Goal: Transaction & Acquisition: Purchase product/service

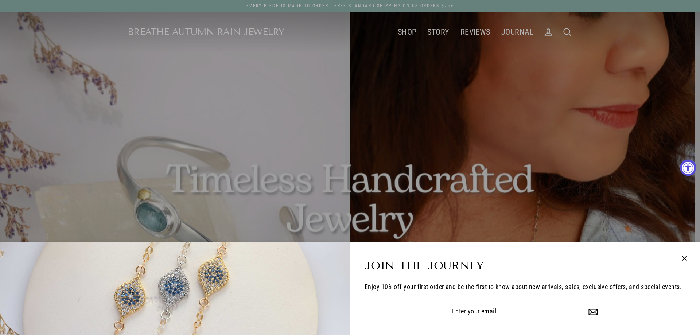
click at [403, 30] on div "Join the Journey Enjoy 10% off your first order and be the first to know about …" at bounding box center [350, 167] width 700 height 335
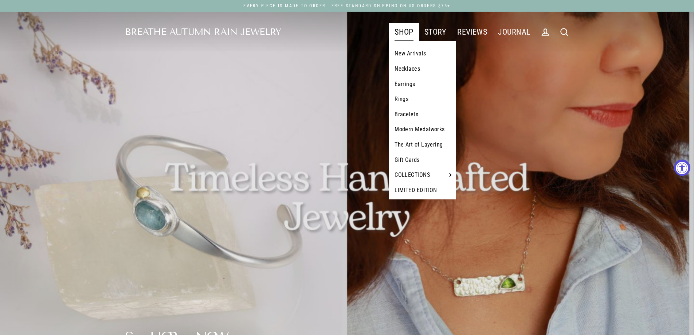
click at [401, 115] on link "Bracelets" at bounding box center [422, 114] width 67 height 15
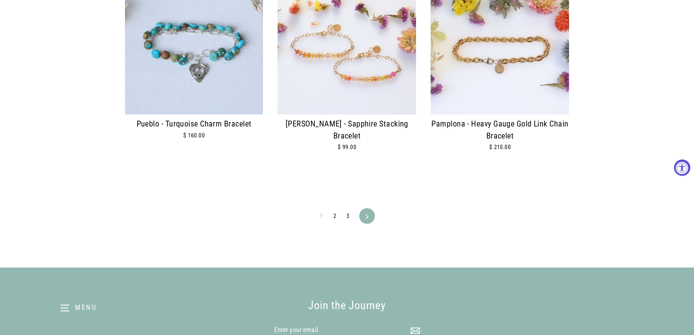
scroll to position [1724, 0]
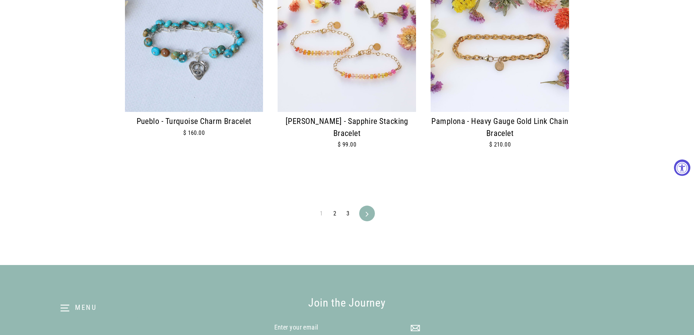
click at [332, 212] on link "2" at bounding box center [335, 214] width 12 height 12
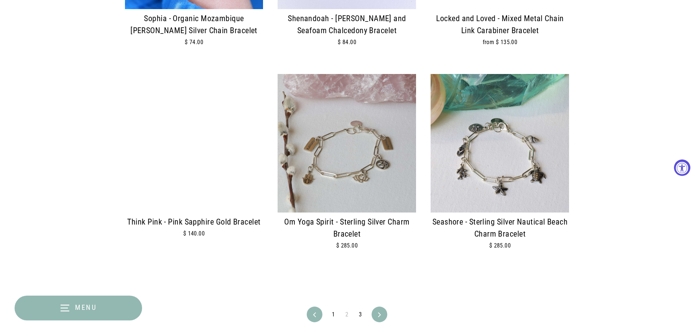
scroll to position [1646, 0]
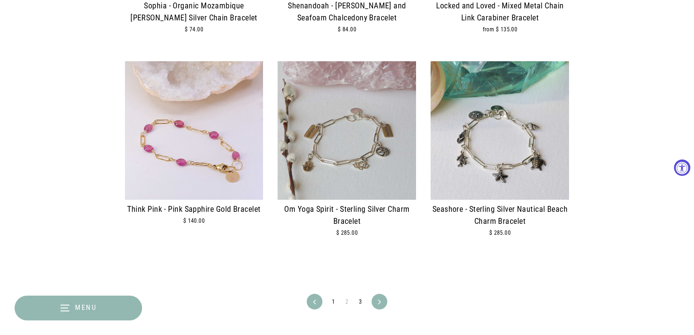
click at [378, 302] on icon at bounding box center [379, 302] width 5 height 5
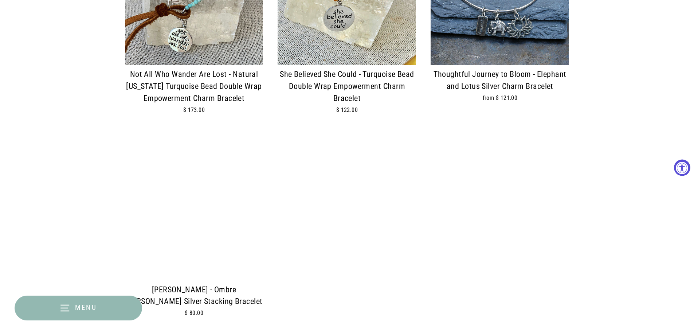
scroll to position [1014, 0]
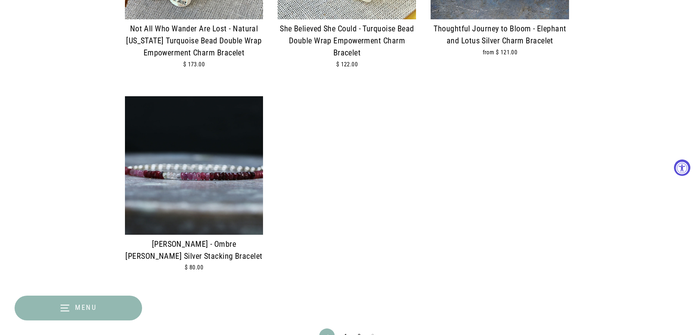
click at [191, 177] on img at bounding box center [194, 165] width 138 height 138
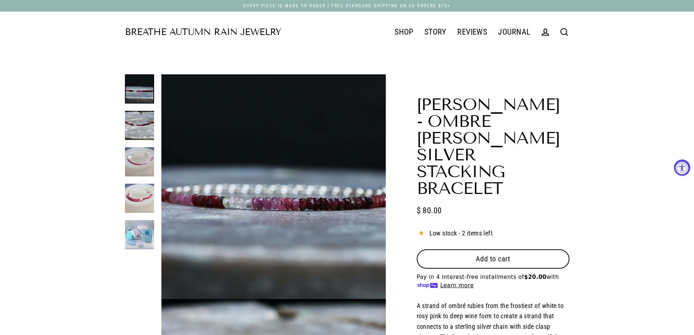
select select "3"
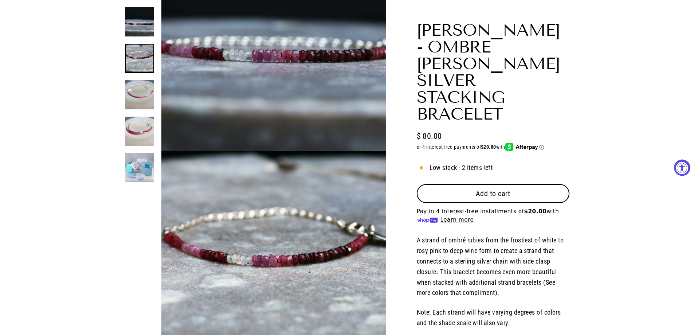
click at [140, 125] on div at bounding box center [139, 94] width 29 height 175
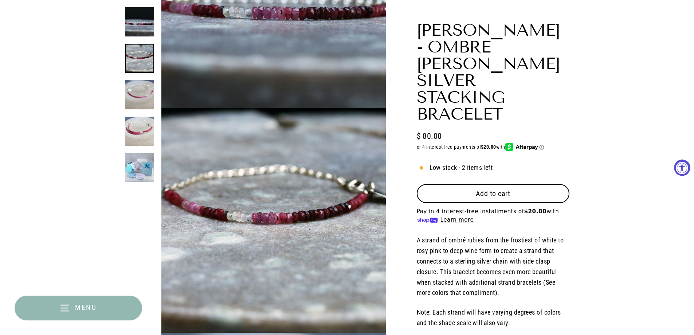
scroll to position [224, 0]
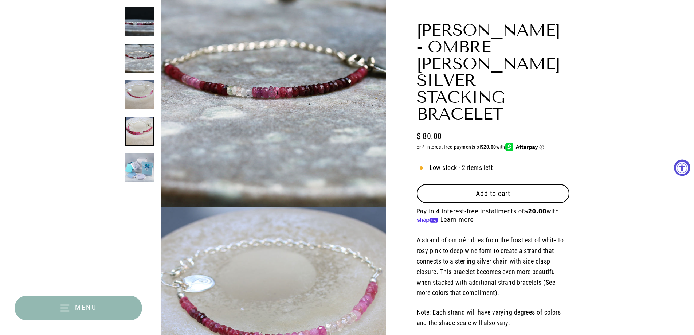
click at [141, 133] on img at bounding box center [139, 131] width 29 height 29
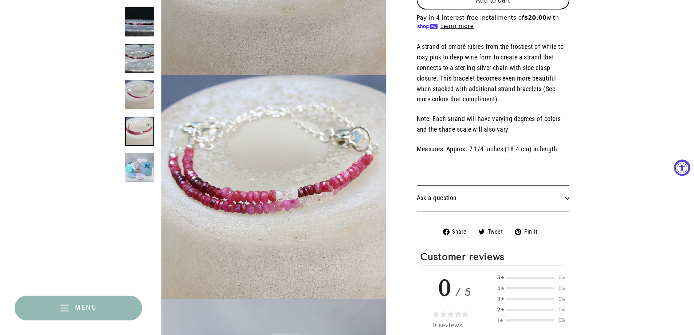
scroll to position [673, 0]
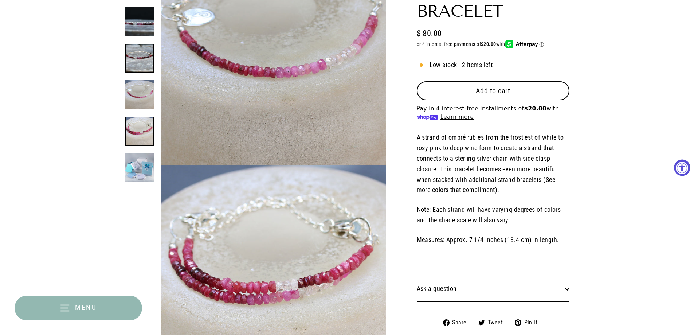
click at [139, 58] on img at bounding box center [139, 58] width 29 height 29
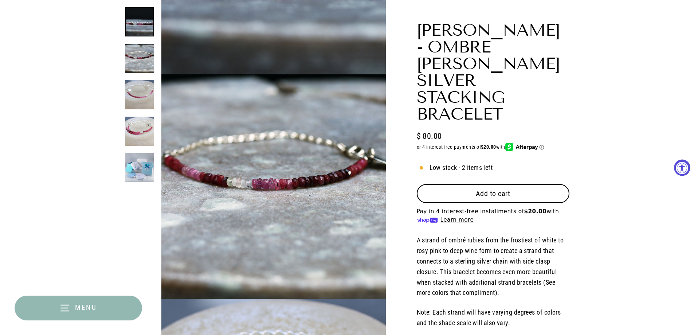
scroll to position [22, 0]
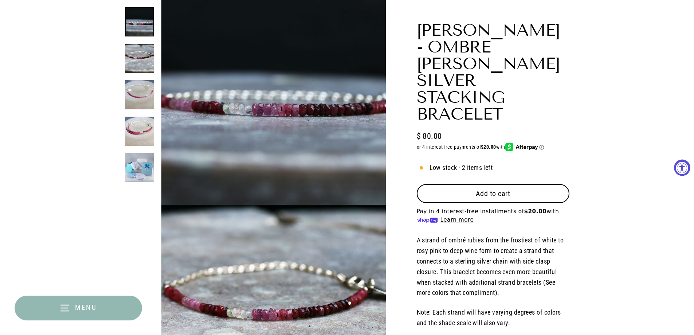
click at [141, 24] on img at bounding box center [139, 21] width 29 height 29
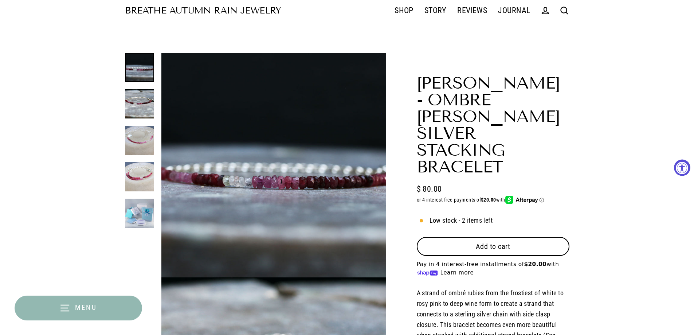
scroll to position [0, 0]
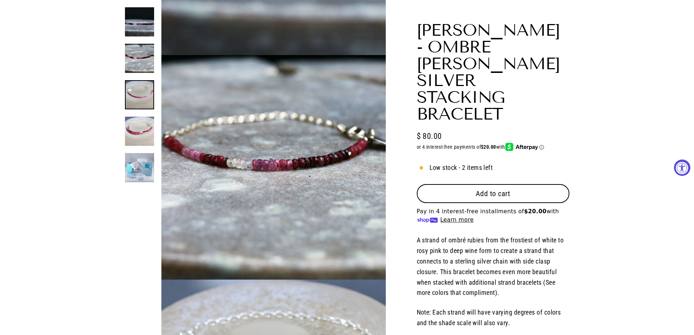
click at [136, 165] on div at bounding box center [139, 94] width 29 height 175
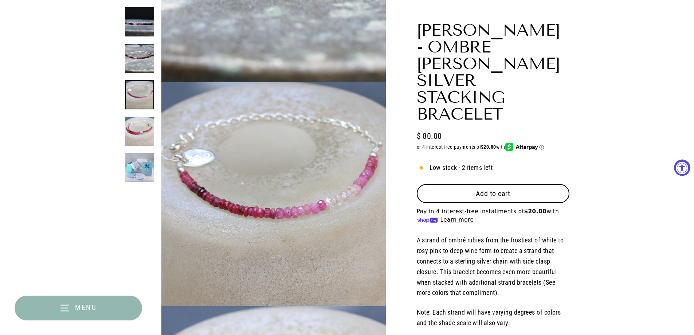
scroll to position [449, 0]
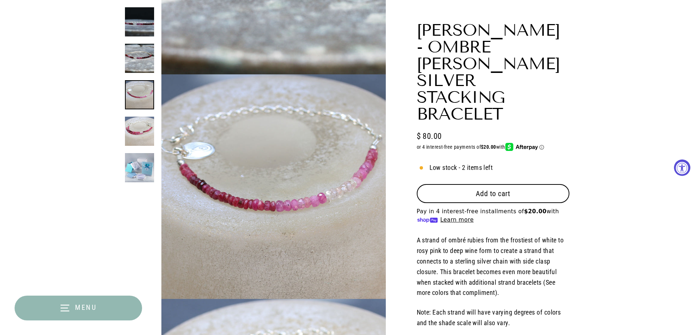
click at [251, 143] on button "Close (esc)" at bounding box center [273, 184] width 224 height 221
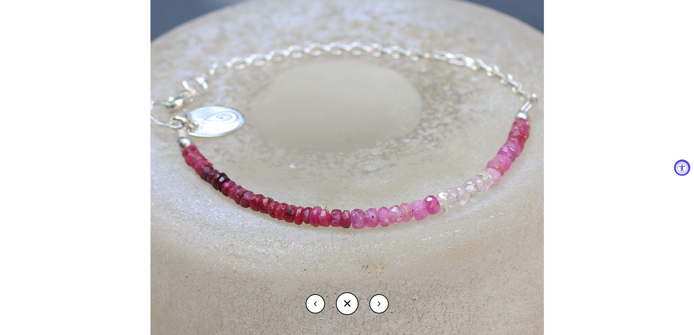
click at [379, 306] on button at bounding box center [379, 303] width 19 height 19
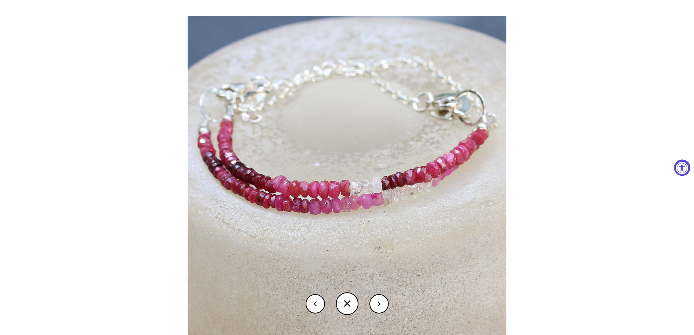
click at [379, 306] on button at bounding box center [379, 303] width 19 height 19
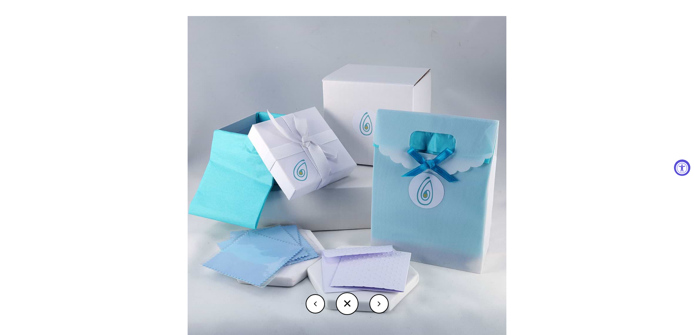
click at [379, 306] on button at bounding box center [379, 303] width 19 height 19
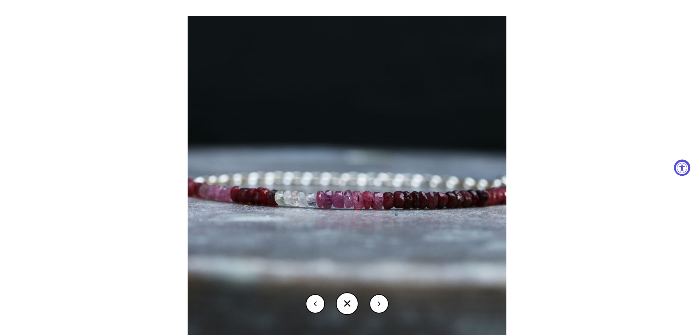
click at [379, 306] on button at bounding box center [379, 303] width 19 height 19
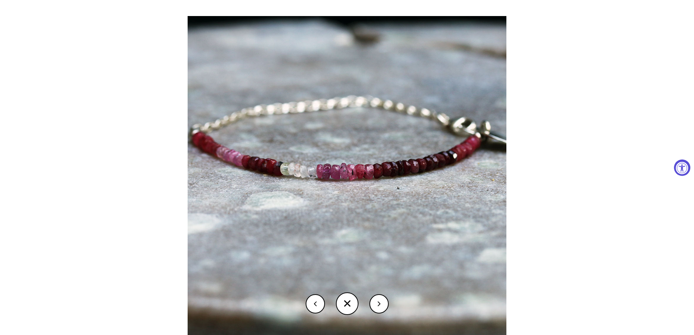
click at [379, 306] on button at bounding box center [379, 303] width 19 height 19
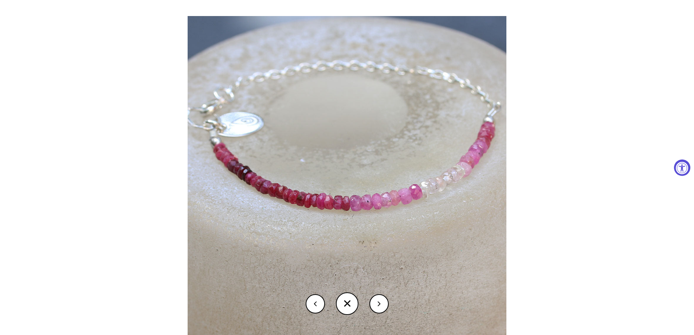
click at [315, 305] on button at bounding box center [315, 303] width 19 height 19
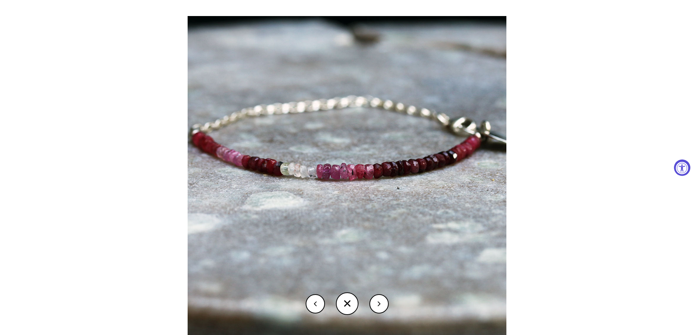
click at [378, 302] on button at bounding box center [379, 303] width 19 height 19
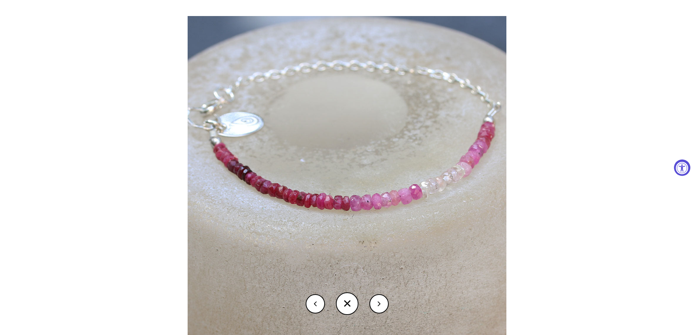
click at [378, 302] on button at bounding box center [379, 303] width 19 height 19
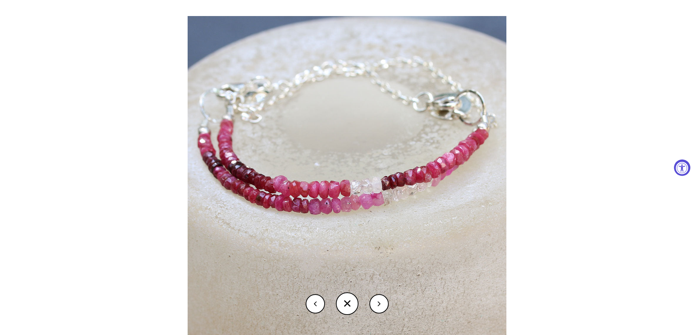
click at [378, 302] on button at bounding box center [379, 303] width 19 height 19
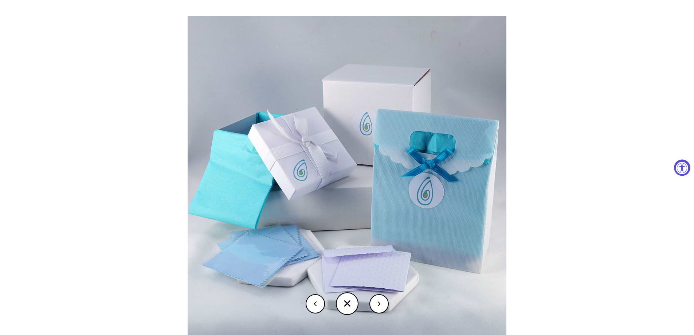
scroll to position [0, 0]
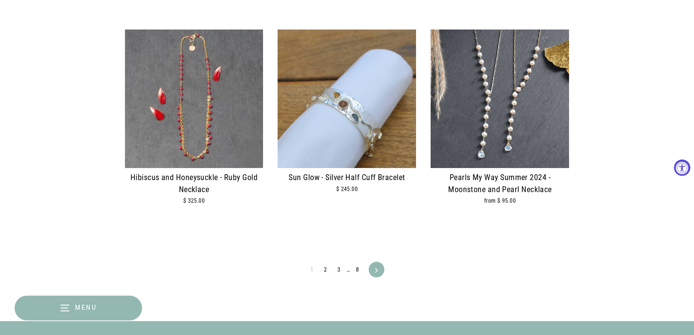
scroll to position [1671, 0]
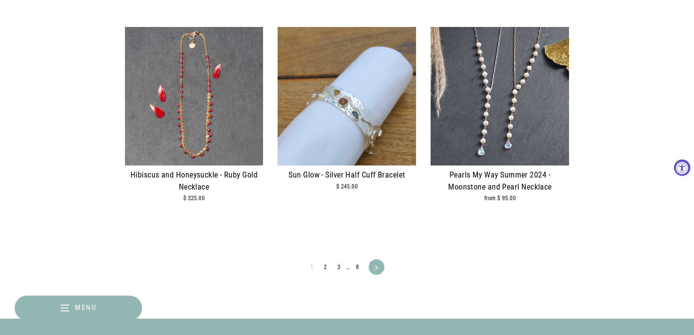
click at [325, 267] on link "2" at bounding box center [326, 267] width 12 height 12
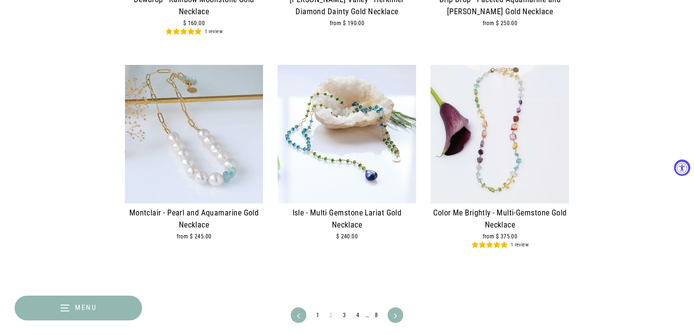
scroll to position [1671, 0]
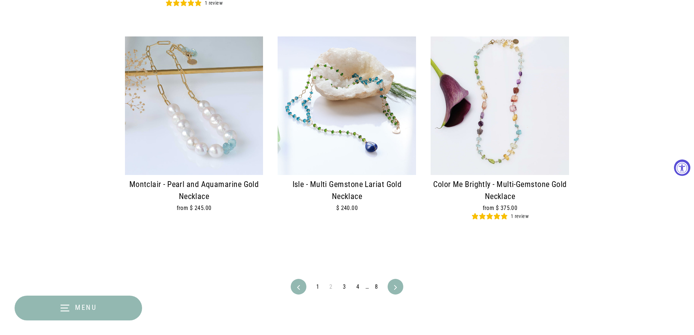
click at [395, 288] on icon at bounding box center [395, 287] width 5 height 5
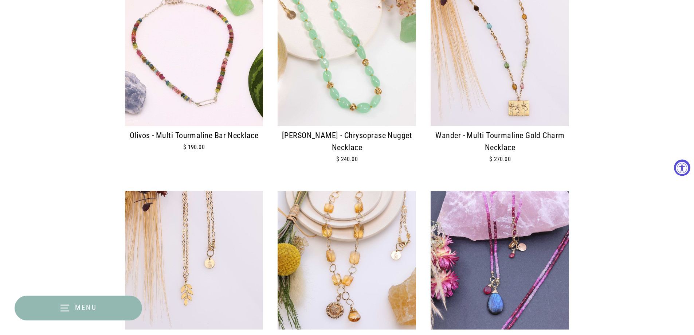
scroll to position [904, 0]
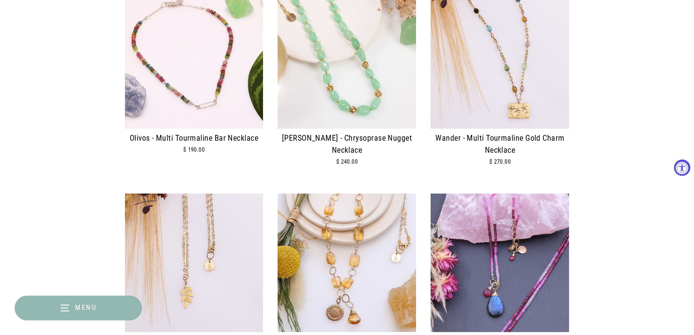
click at [146, 31] on img at bounding box center [194, 59] width 138 height 138
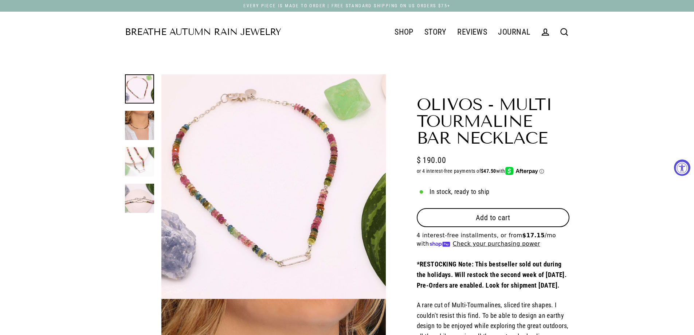
select select "3"
click at [253, 191] on button "Close (esc)" at bounding box center [273, 184] width 224 height 221
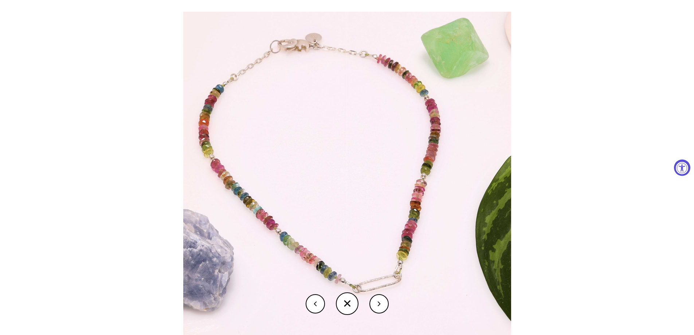
click at [377, 304] on button at bounding box center [379, 303] width 19 height 19
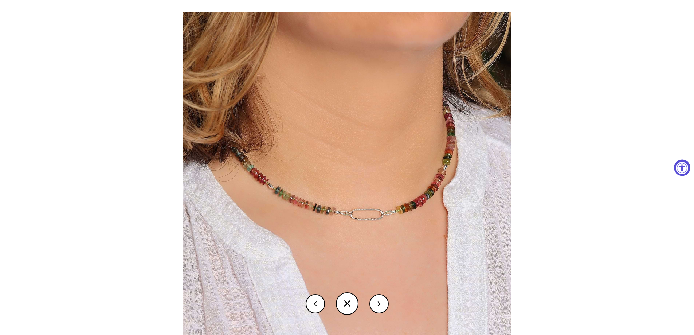
click at [310, 302] on button at bounding box center [315, 303] width 19 height 19
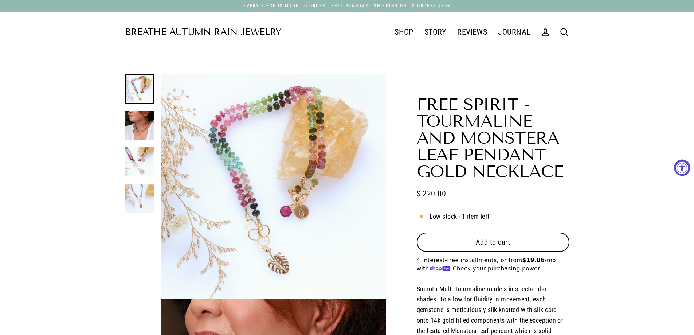
select select "3"
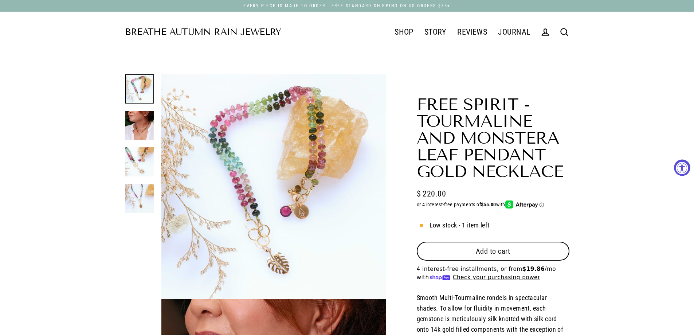
click at [138, 88] on link at bounding box center [139, 88] width 29 height 29
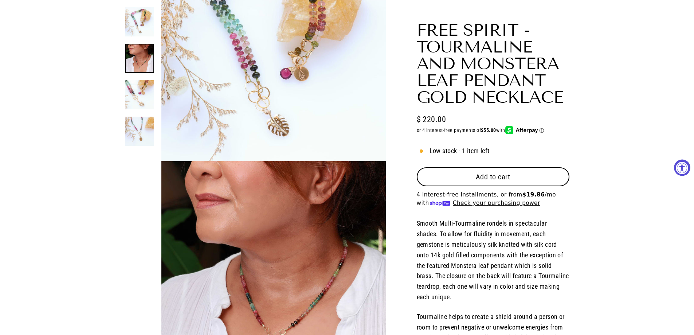
click at [139, 124] on div at bounding box center [139, 76] width 29 height 138
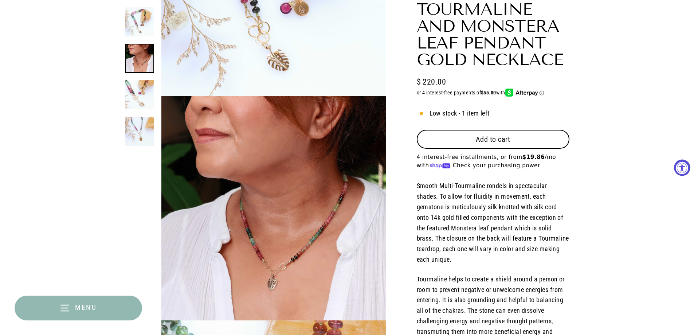
scroll to position [224, 0]
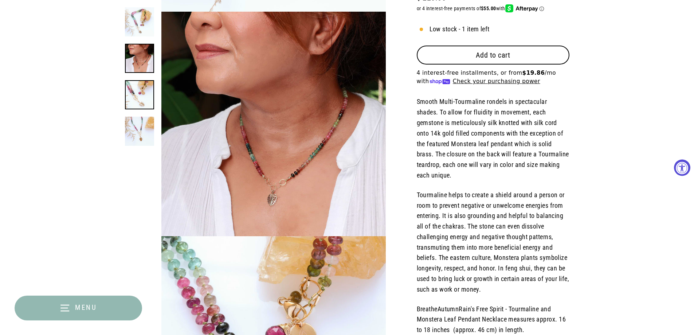
click at [143, 101] on img at bounding box center [139, 94] width 29 height 29
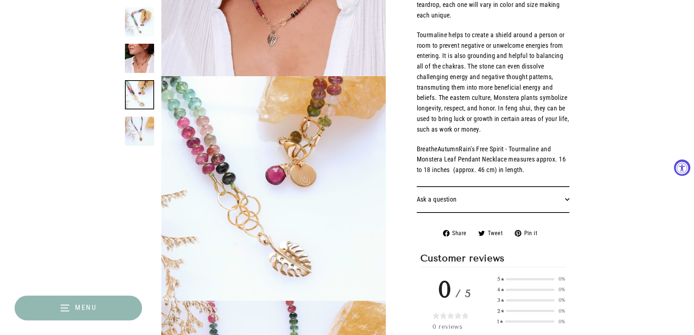
scroll to position [449, 0]
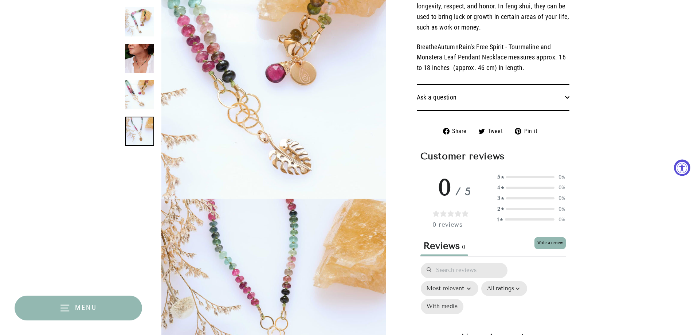
click at [139, 134] on img at bounding box center [139, 131] width 29 height 29
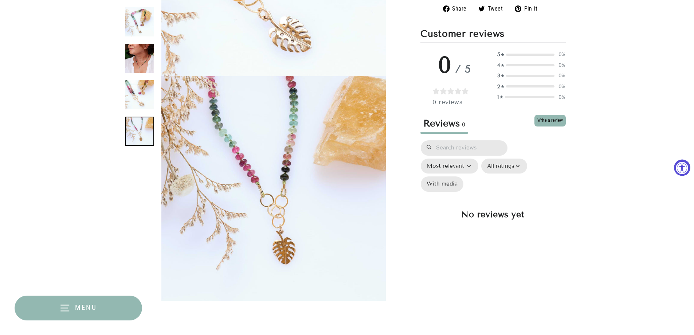
scroll to position [673, 0]
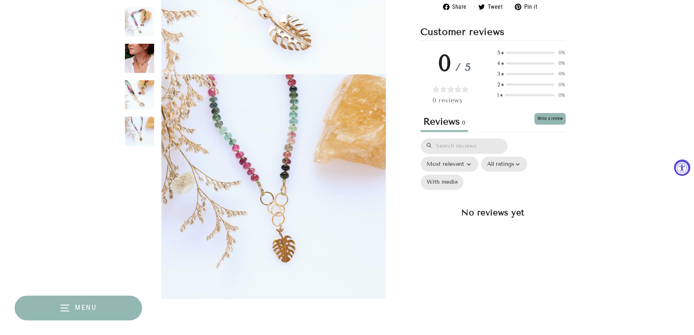
click at [251, 167] on button "Close (esc)" at bounding box center [273, 184] width 224 height 221
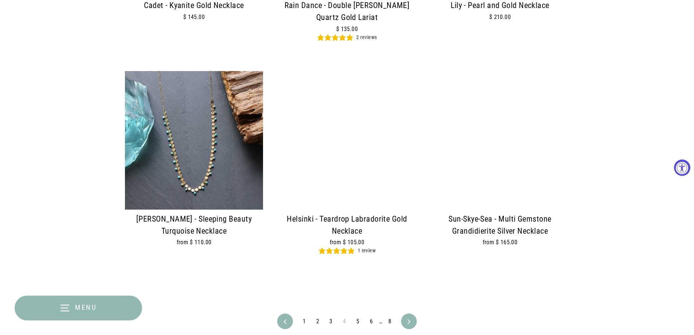
scroll to position [1652, 0]
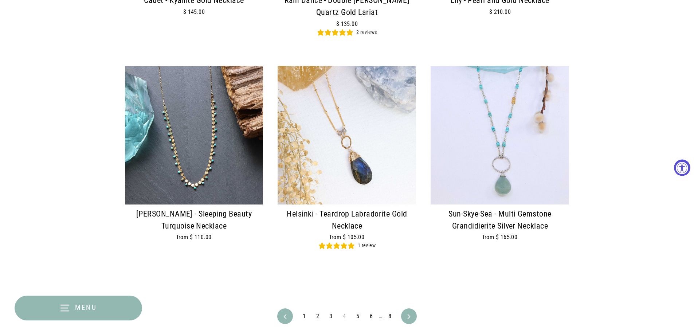
click at [357, 317] on link "5" at bounding box center [358, 316] width 12 height 12
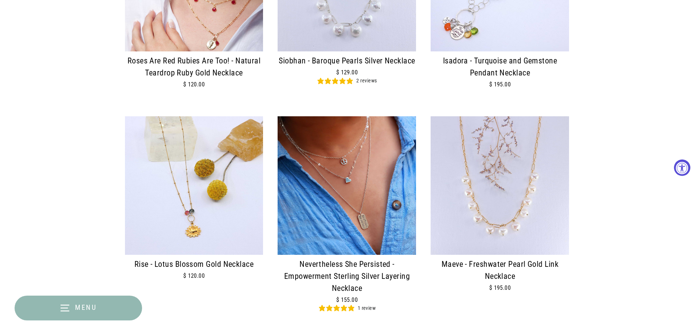
scroll to position [1650, 0]
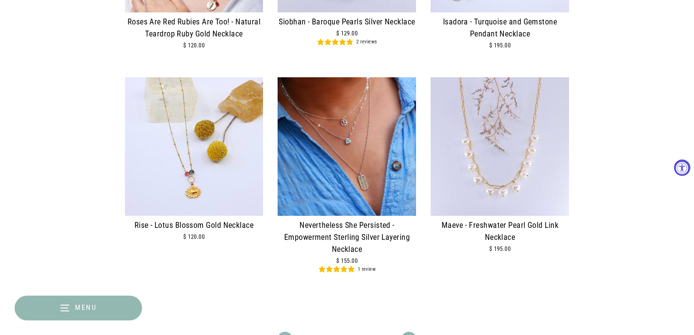
click at [348, 143] on img at bounding box center [347, 146] width 138 height 138
click at [364, 334] on link "6" at bounding box center [363, 340] width 12 height 12
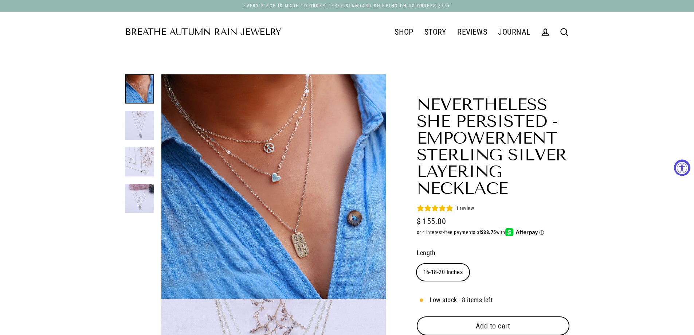
select select "3"
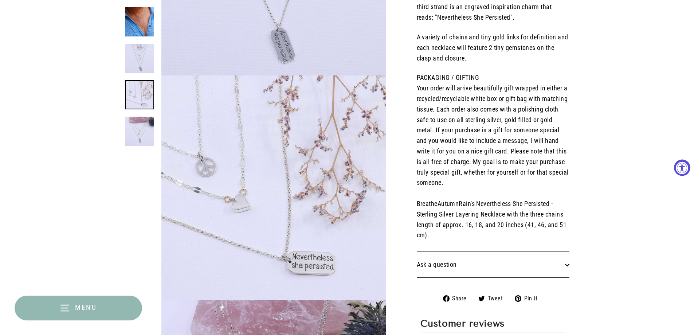
scroll to position [449, 0]
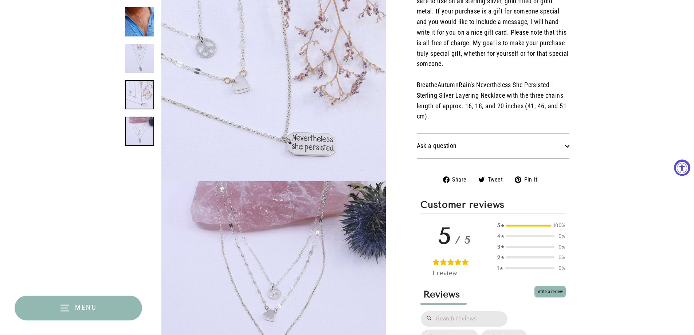
click at [133, 138] on img at bounding box center [139, 131] width 29 height 29
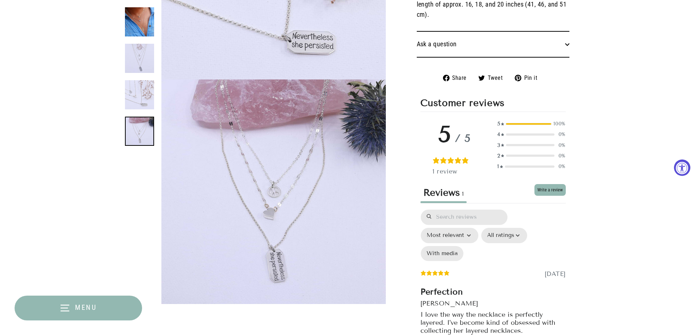
scroll to position [673, 0]
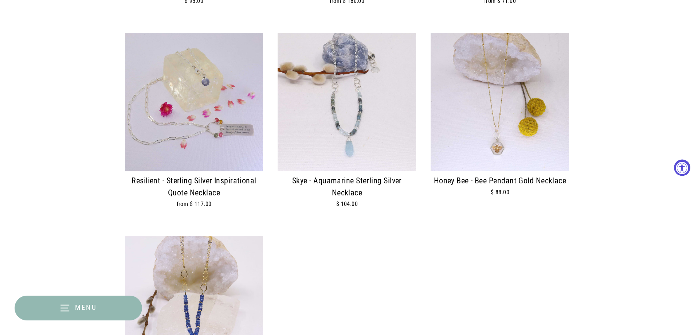
scroll to position [1047, 0]
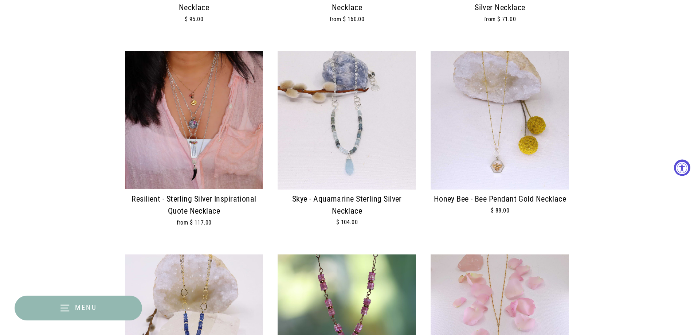
click at [208, 154] on div at bounding box center [194, 120] width 138 height 138
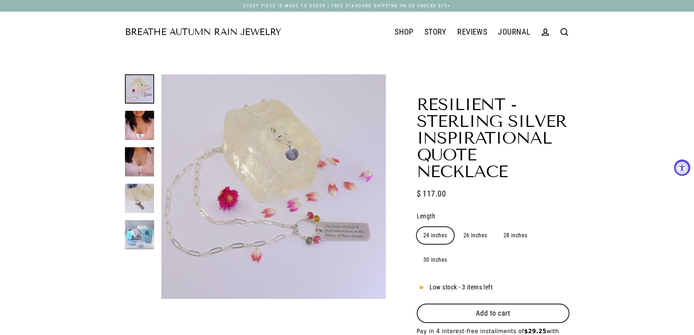
select select "3"
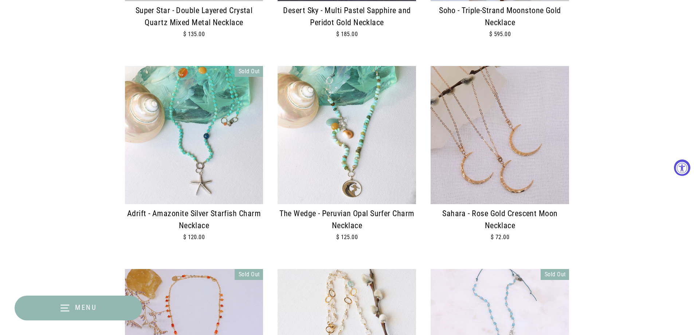
scroll to position [618, 0]
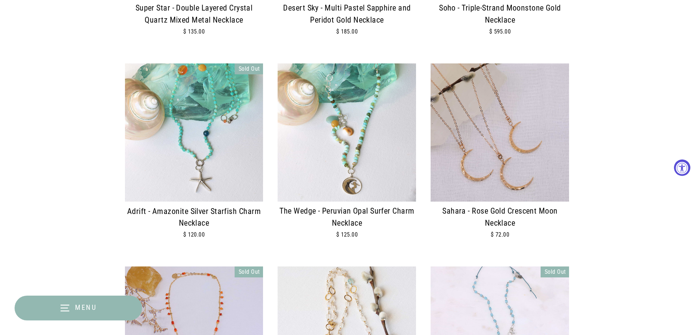
click at [192, 140] on img at bounding box center [194, 132] width 138 height 138
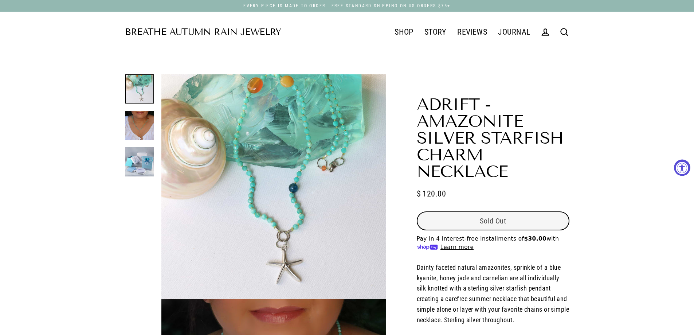
select select "3"
click at [312, 140] on button "Close (esc)" at bounding box center [273, 184] width 224 height 221
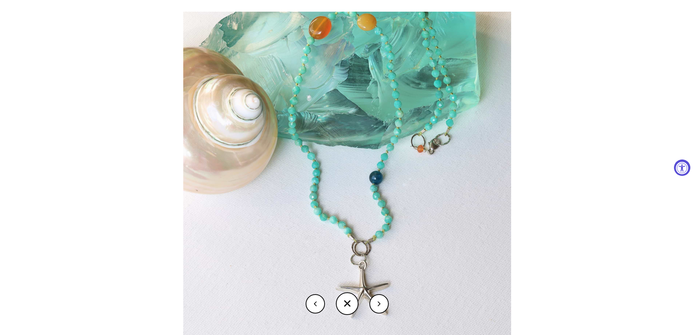
click at [380, 308] on button at bounding box center [379, 303] width 19 height 19
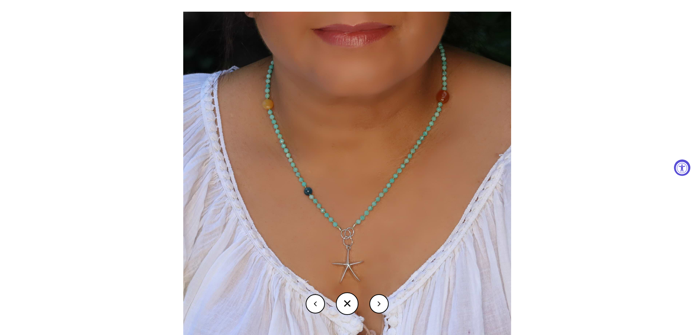
click at [316, 300] on button at bounding box center [315, 303] width 19 height 19
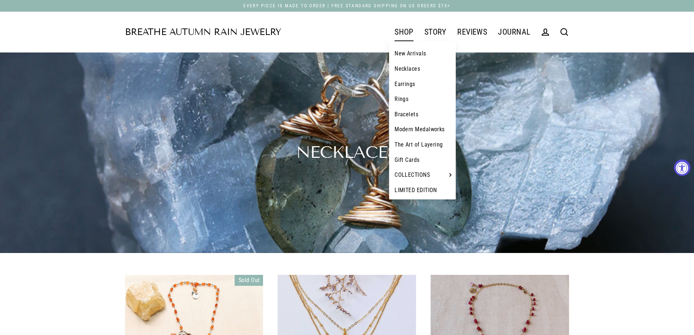
click at [403, 131] on link "Modern Medalworks" at bounding box center [422, 129] width 67 height 15
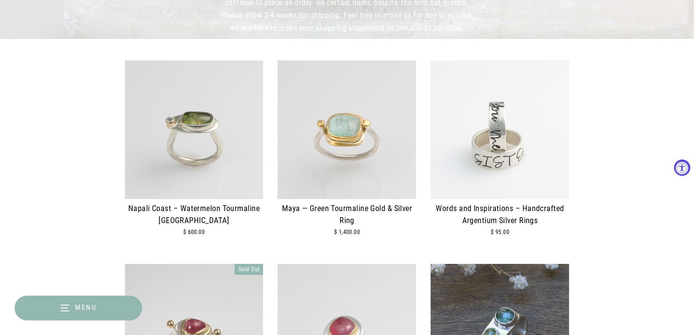
scroll to position [217, 0]
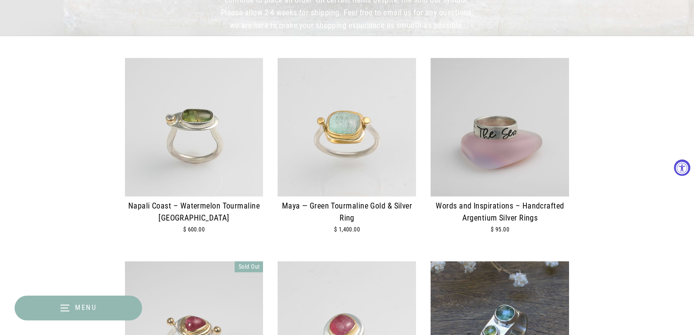
click at [483, 161] on div at bounding box center [500, 127] width 138 height 138
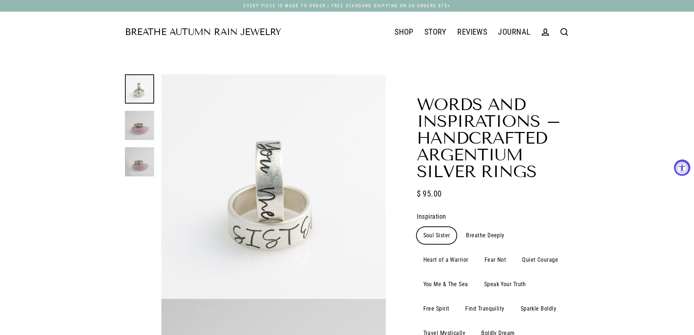
select select "3"
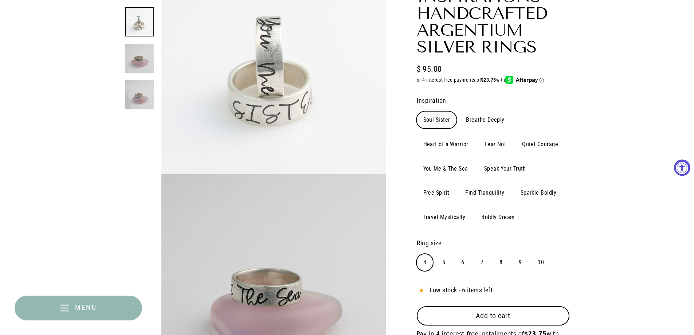
scroll to position [160, 0]
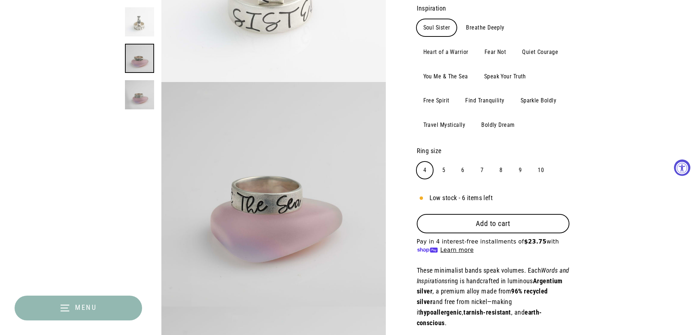
click at [137, 55] on link at bounding box center [139, 58] width 29 height 29
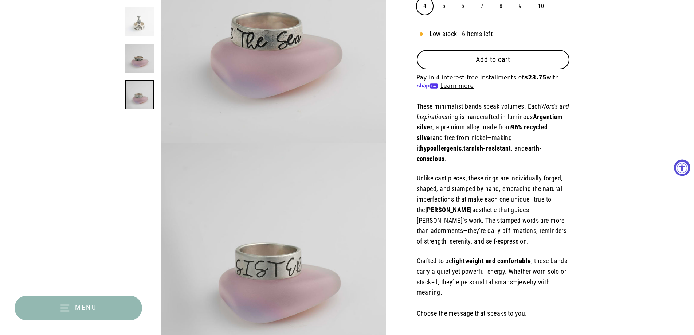
click at [134, 106] on img at bounding box center [139, 94] width 29 height 29
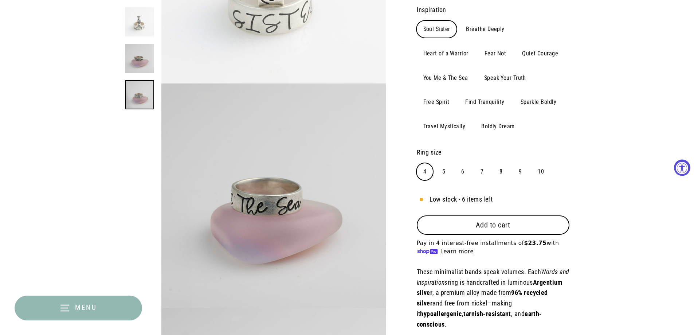
scroll to position [182, 0]
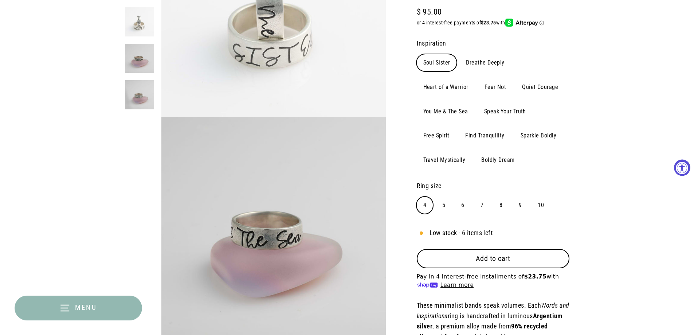
click at [462, 207] on label "6" at bounding box center [463, 205] width 16 height 17
click at [455, 197] on input "6" at bounding box center [454, 196] width 0 height 0
radio input "true"
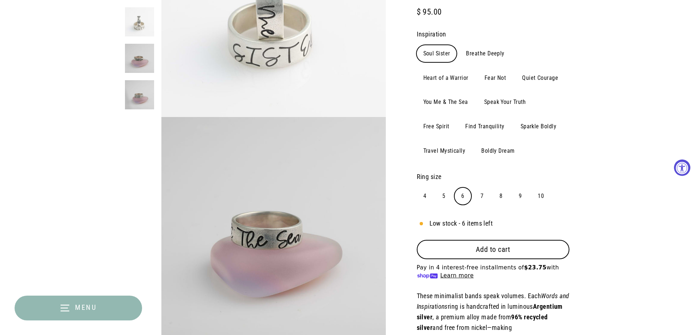
click at [484, 196] on label "7" at bounding box center [482, 196] width 16 height 17
click at [474, 188] on input "7" at bounding box center [474, 187] width 0 height 0
radio input "true"
click at [488, 78] on label "Fear Not" at bounding box center [495, 78] width 35 height 17
click at [478, 70] on input "Fear Not" at bounding box center [478, 69] width 0 height 0
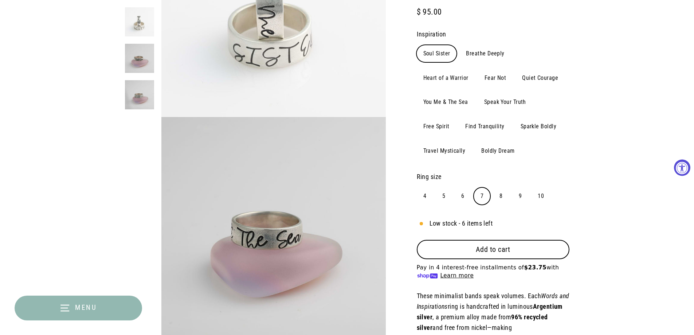
radio input "true"
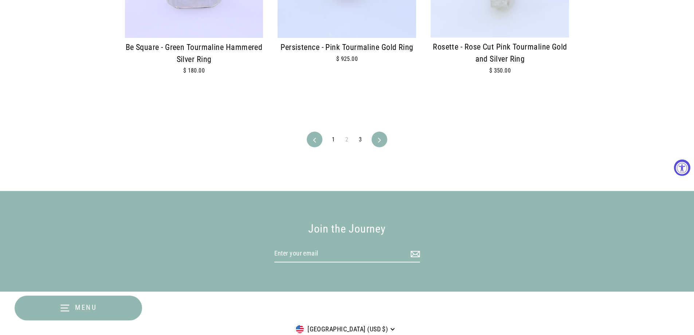
scroll to position [1801, 0]
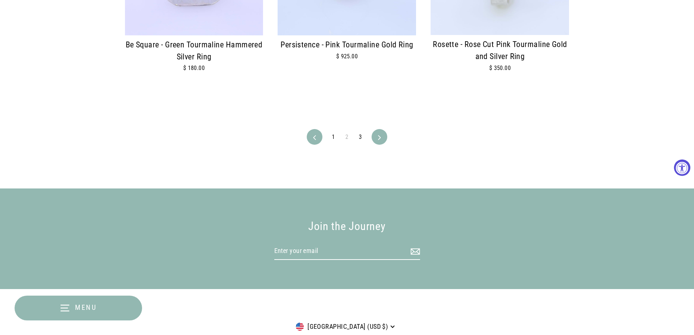
click at [362, 136] on link "3" at bounding box center [361, 137] width 12 height 12
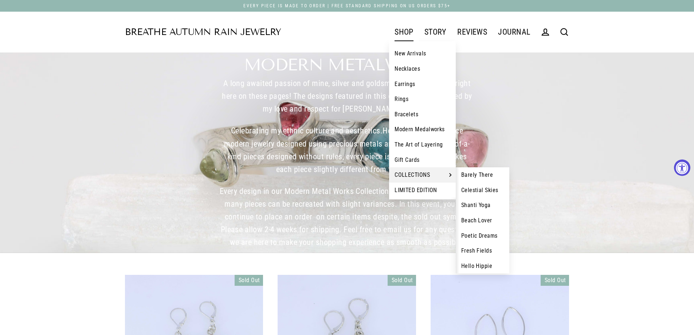
click at [480, 220] on link "Beach Lover" at bounding box center [483, 220] width 54 height 15
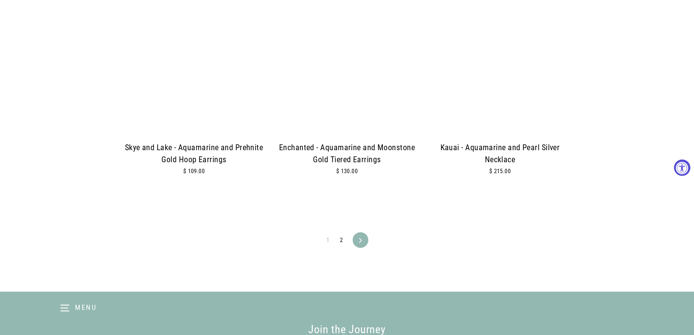
scroll to position [1746, 0]
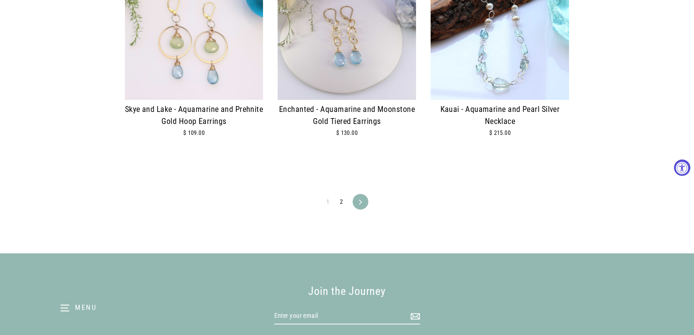
drag, startPoint x: 696, startPoint y: 16, endPoint x: 691, endPoint y: 264, distance: 248.6
click at [339, 202] on link "2" at bounding box center [342, 202] width 12 height 12
